Goal: Information Seeking & Learning: Get advice/opinions

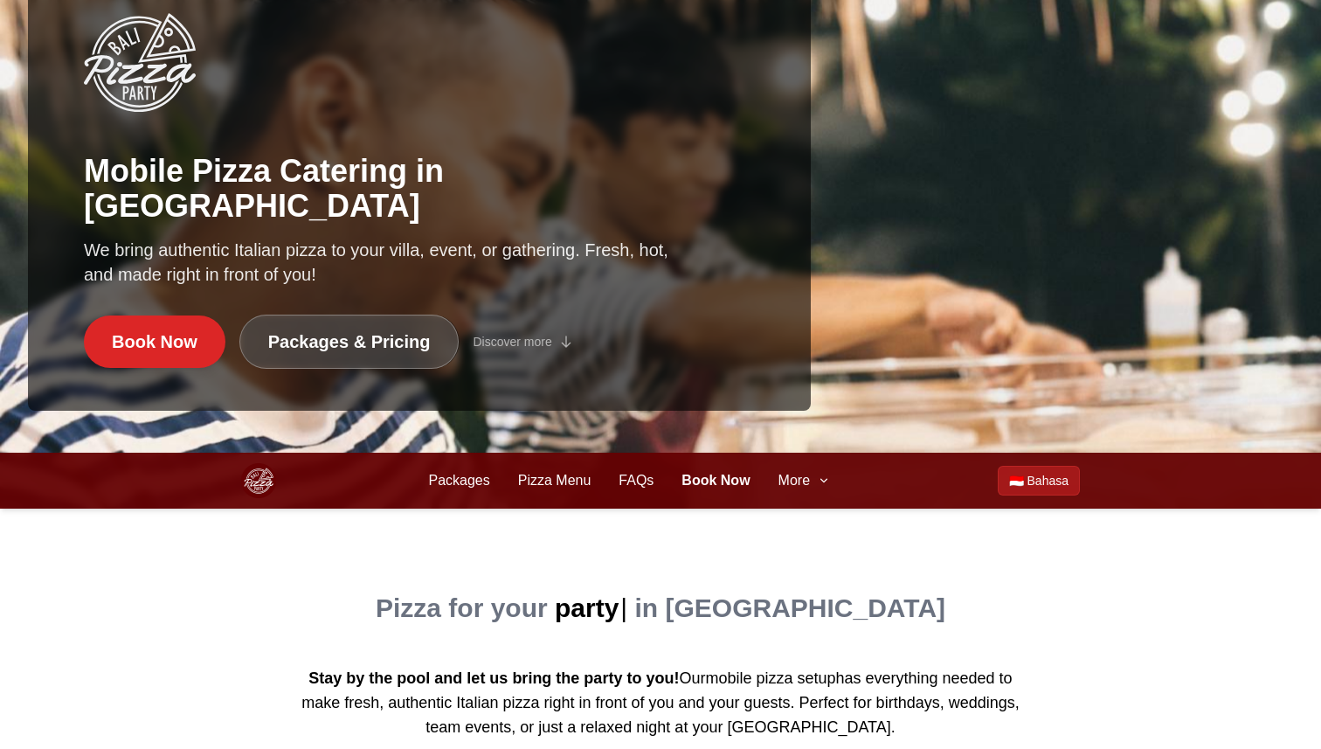
scroll to position [294, 0]
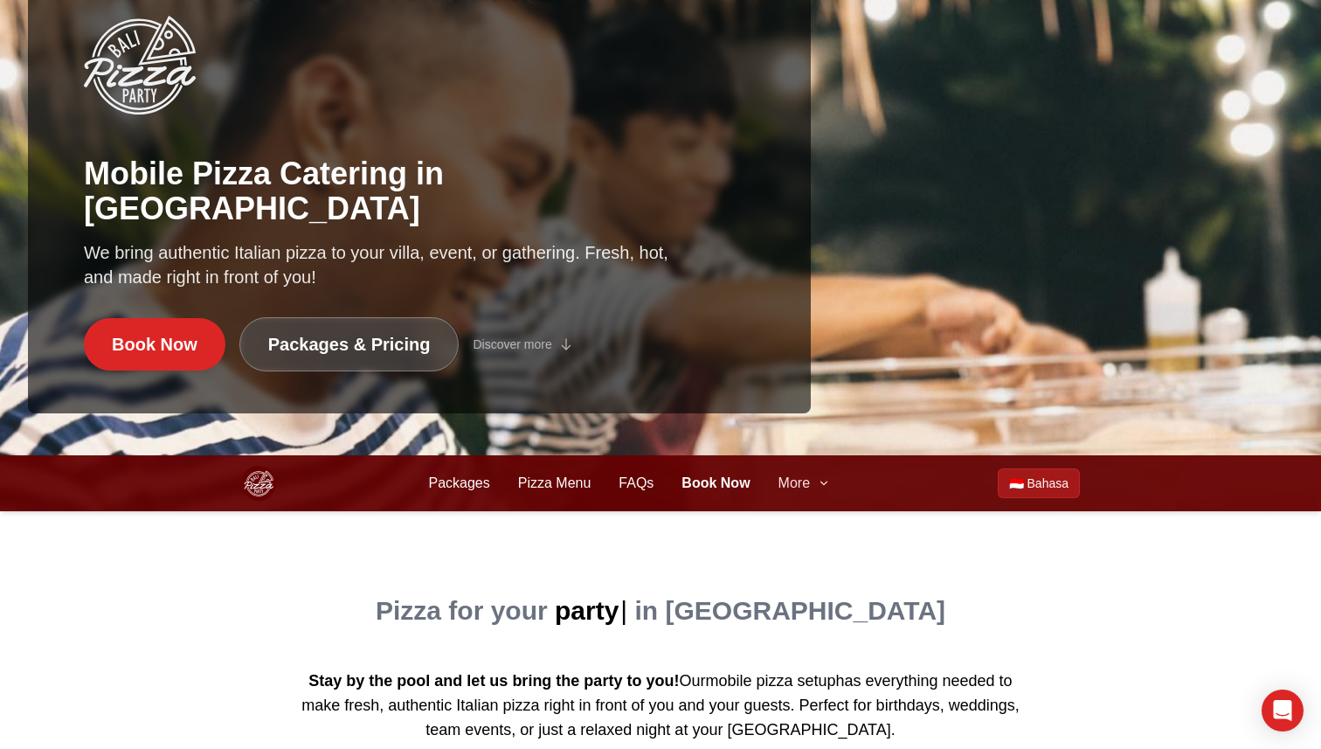
click at [803, 487] on span "More" at bounding box center [793, 483] width 31 height 21
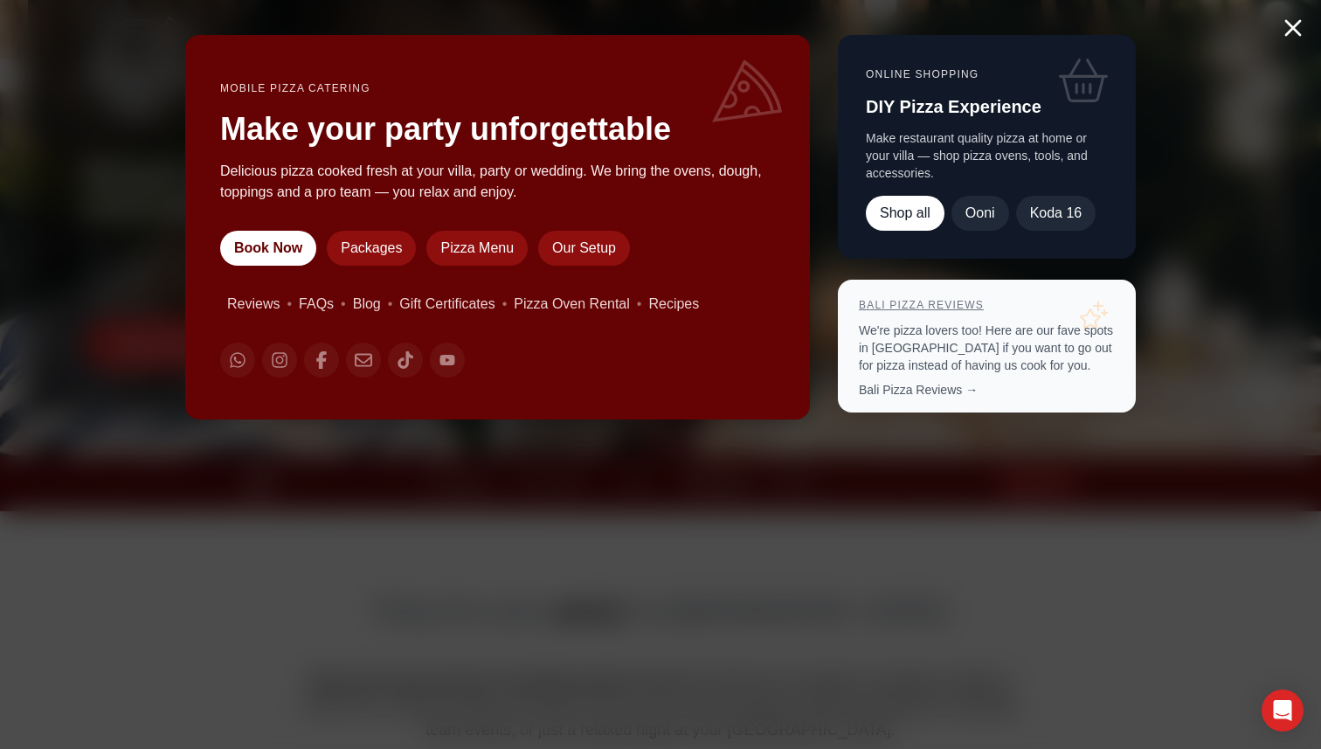
click at [924, 306] on link "Bali Pizza Reviews" at bounding box center [921, 305] width 125 height 12
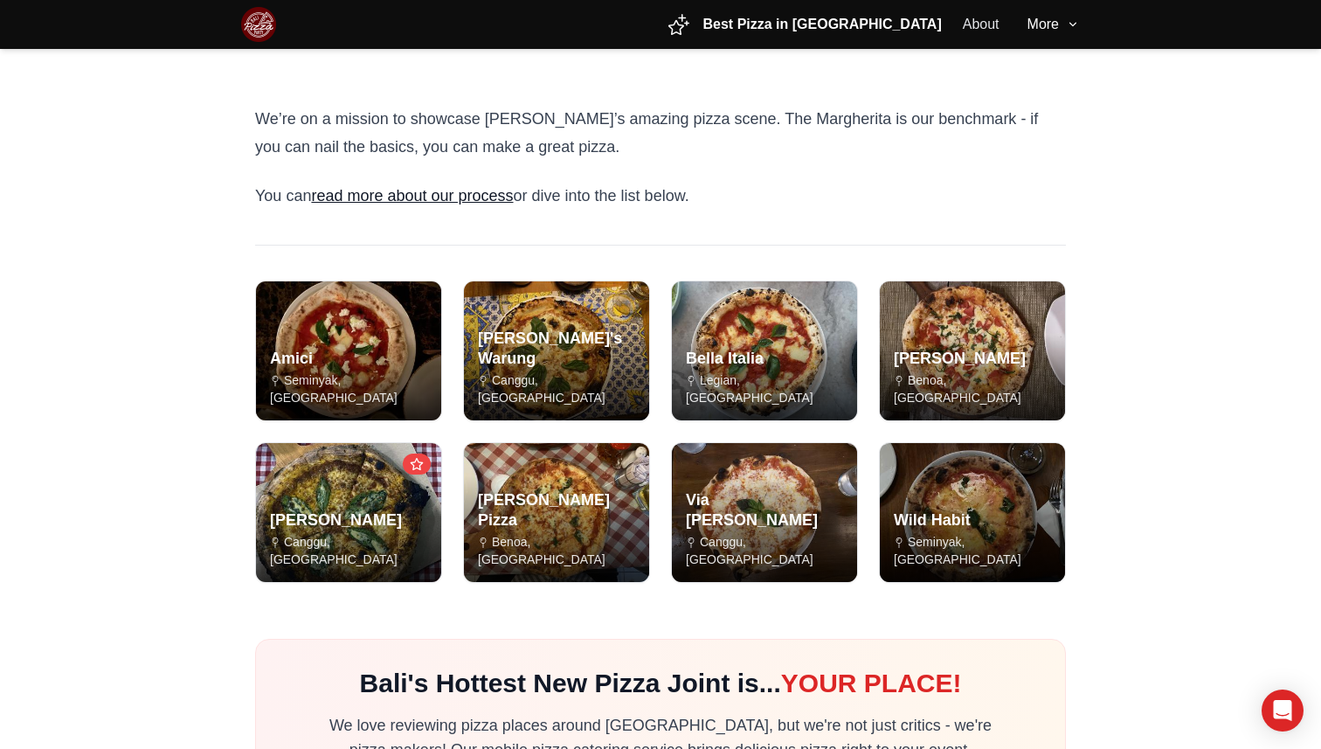
click at [1123, 162] on main "We’re on a mission to showcase [PERSON_NAME]’s amazing pizza scene. The Margher…" at bounding box center [660, 493] width 1321 height 888
click at [1164, 172] on main "We’re on a mission to showcase [PERSON_NAME]’s amazing pizza scene. The Margher…" at bounding box center [660, 493] width 1321 height 888
click at [1164, 197] on main "We’re on a mission to showcase [PERSON_NAME]’s amazing pizza scene. The Margher…" at bounding box center [660, 493] width 1321 height 888
